Goal: Check status: Check status

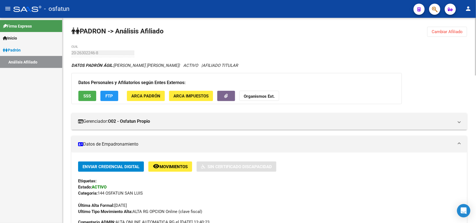
click at [443, 27] on button "Cambiar Afiliado" at bounding box center [447, 32] width 40 height 10
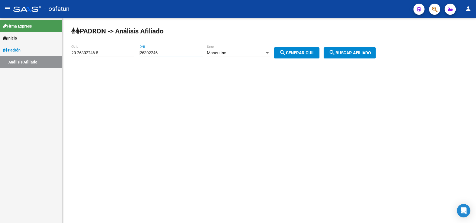
drag, startPoint x: 174, startPoint y: 52, endPoint x: 156, endPoint y: 52, distance: 17.3
click at [156, 52] on input "26302246" at bounding box center [171, 52] width 63 height 5
click at [166, 52] on input "26302246" at bounding box center [171, 52] width 63 height 5
click at [172, 52] on input "26302246" at bounding box center [171, 52] width 63 height 5
drag, startPoint x: 179, startPoint y: 52, endPoint x: 110, endPoint y: 52, distance: 68.6
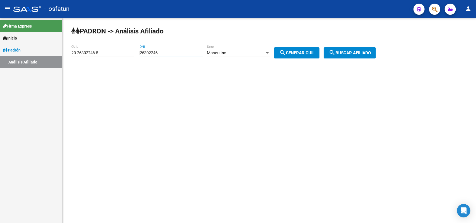
click at [110, 52] on app-analisis-afiliado "PADRON -> Análisis Afiliado 20-26302246-8 CUIL | 26302246 DNI Masculino Sexo se…" at bounding box center [225, 52] width 309 height 5
paste input "9226248"
type input "29226248"
click at [238, 51] on div "Masculino" at bounding box center [236, 52] width 58 height 5
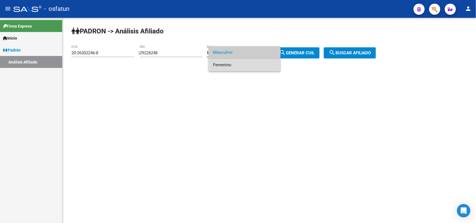
click at [252, 63] on span "Femenino" at bounding box center [244, 65] width 63 height 13
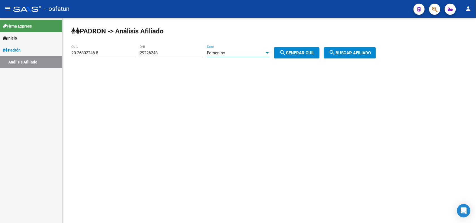
drag, startPoint x: 294, startPoint y: 55, endPoint x: 322, endPoint y: 56, distance: 28.5
click at [294, 55] on span "search Generar CUIL" at bounding box center [296, 52] width 35 height 5
type input "27-29226248-0"
click at [331, 55] on button "search Buscar afiliado" at bounding box center [350, 52] width 52 height 11
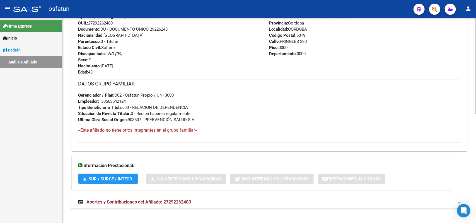
scroll to position [233, 0]
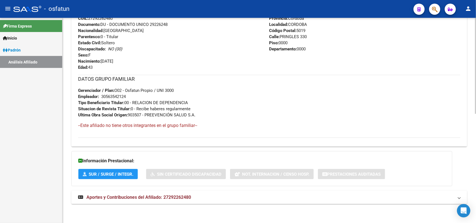
click at [208, 200] on mat-expansion-panel-header "Aportes y Contribuciones del Afiliado: 27292262480" at bounding box center [269, 197] width 396 height 13
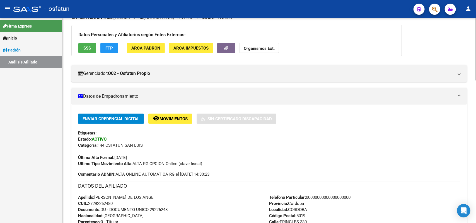
scroll to position [0, 0]
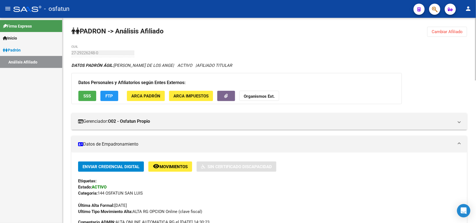
click at [448, 37] on button "Cambiar Afiliado" at bounding box center [447, 32] width 40 height 10
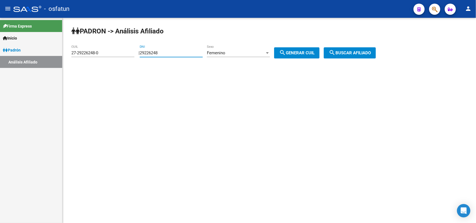
drag, startPoint x: 184, startPoint y: 54, endPoint x: 60, endPoint y: 56, distance: 124.1
click at [45, 55] on mat-sidenav-container "Firma Express Inicio Calendario SSS Instructivos Contacto OS Padrón Análisis Af…" at bounding box center [238, 121] width 476 height 206
paste input "19010353"
type input "19010353"
click at [296, 49] on button "search Generar CUIL" at bounding box center [296, 52] width 45 height 11
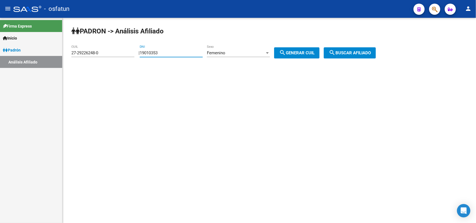
type input "27-19010353-1"
click at [353, 54] on span "search Buscar afiliado" at bounding box center [350, 52] width 42 height 5
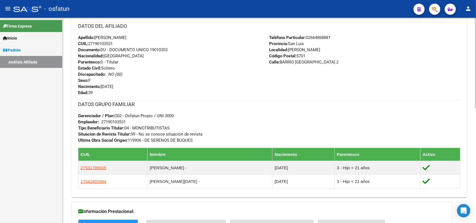
scroll to position [264, 0]
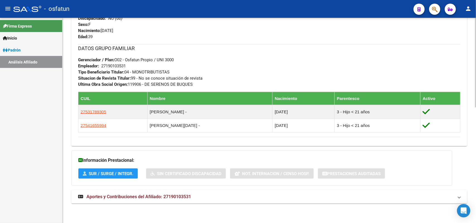
click at [189, 190] on mat-expansion-panel-header "Aportes y Contribuciones del Afiliado: 27190103531" at bounding box center [269, 196] width 396 height 13
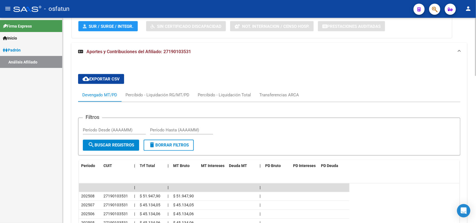
scroll to position [519, 0]
